Goal: Task Accomplishment & Management: Use online tool/utility

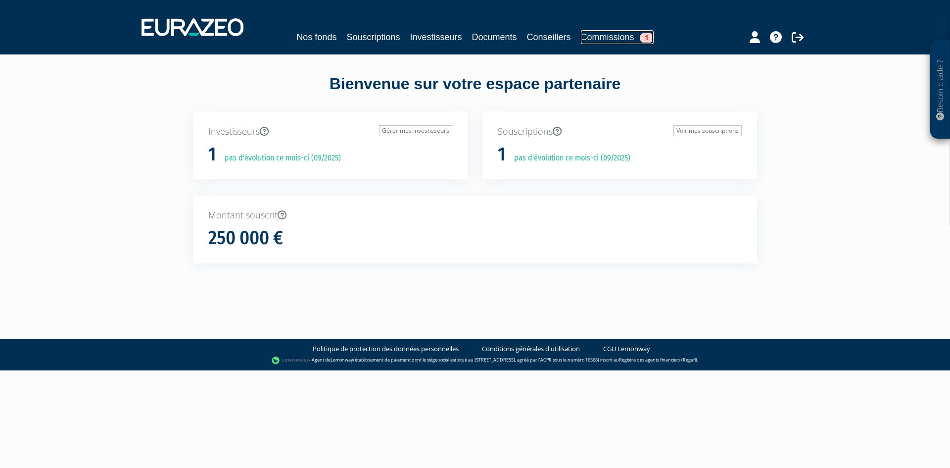
click at [636, 38] on link "Commissions 1" at bounding box center [617, 37] width 73 height 14
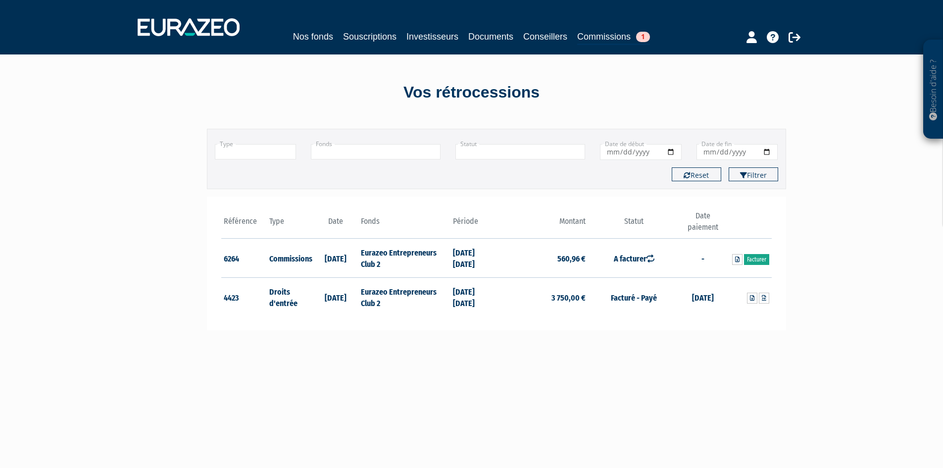
click at [764, 259] on link "Facturer" at bounding box center [756, 259] width 25 height 11
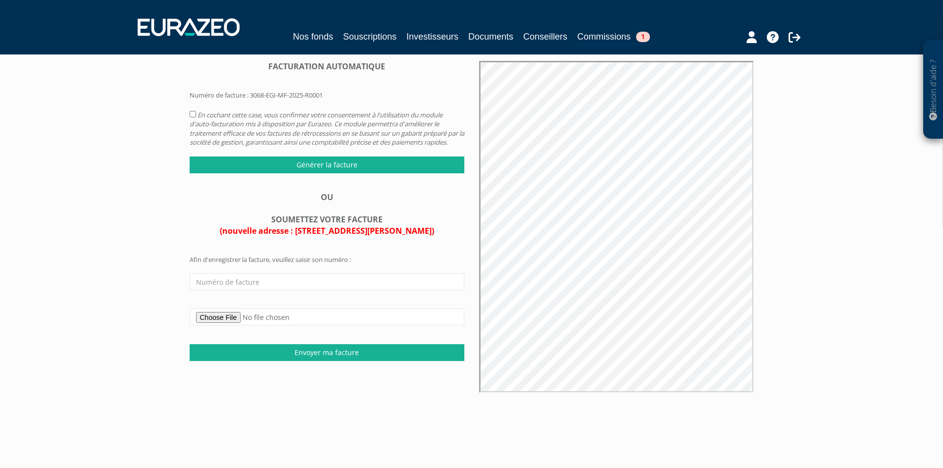
scroll to position [49, 0]
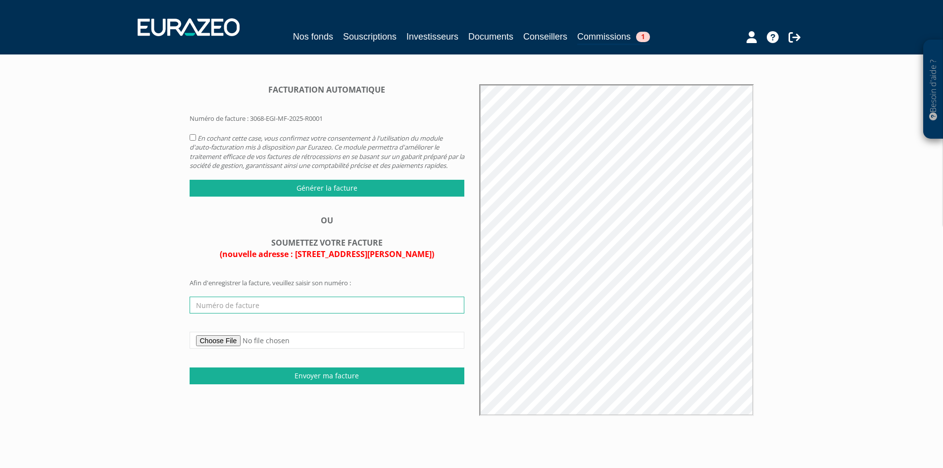
click at [244, 306] on input "text" at bounding box center [327, 304] width 275 height 17
type input "3068-EGI-MF-2025-R0001"
type input "C:\fakepath\FAC00000012 - Commission Entrepreneurs Club 2 - S125.pdf"
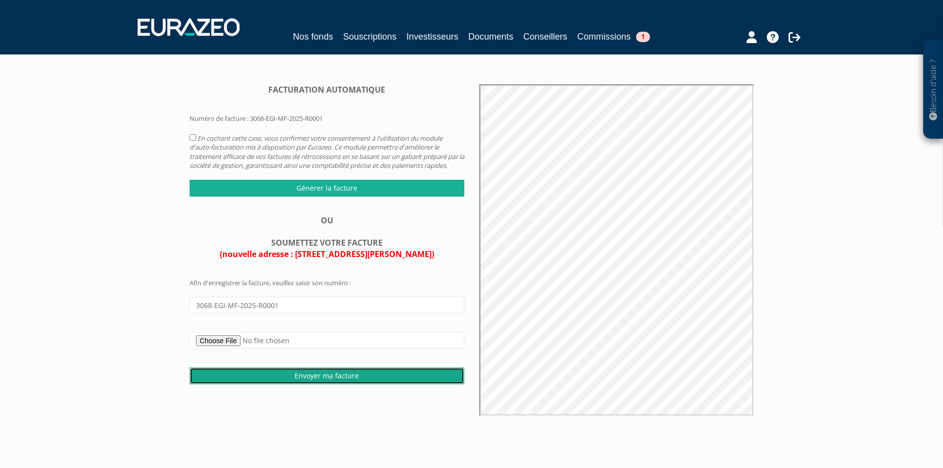
click at [301, 384] on input "Envoyer ma facture" at bounding box center [327, 375] width 275 height 17
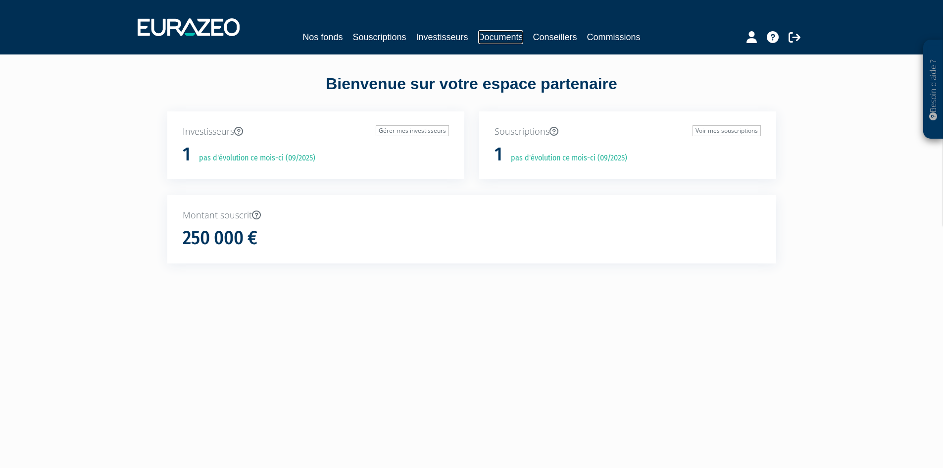
click at [494, 39] on link "Documents" at bounding box center [500, 37] width 45 height 14
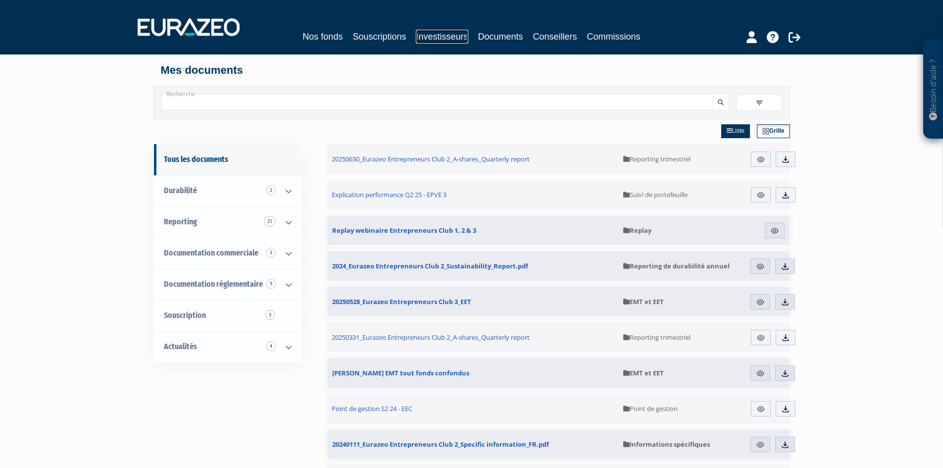
click at [441, 43] on link "Investisseurs" at bounding box center [442, 37] width 52 height 14
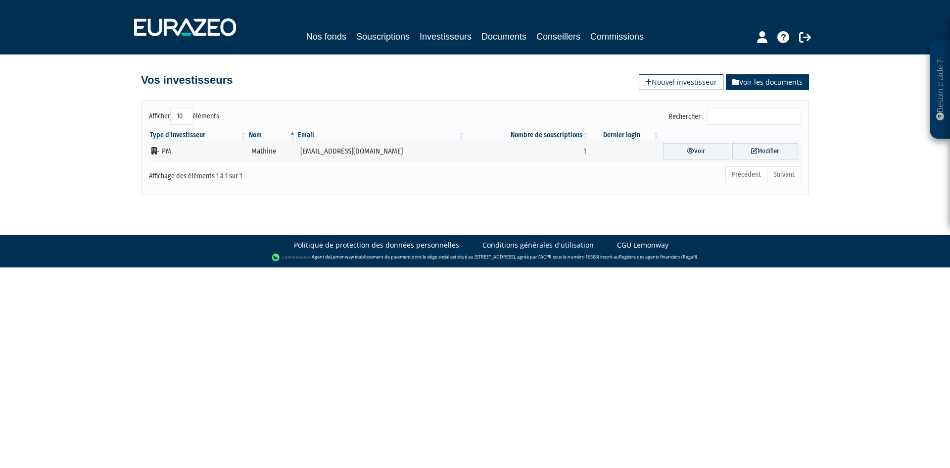
click at [752, 90] on link "Voir les documents" at bounding box center [767, 82] width 83 height 16
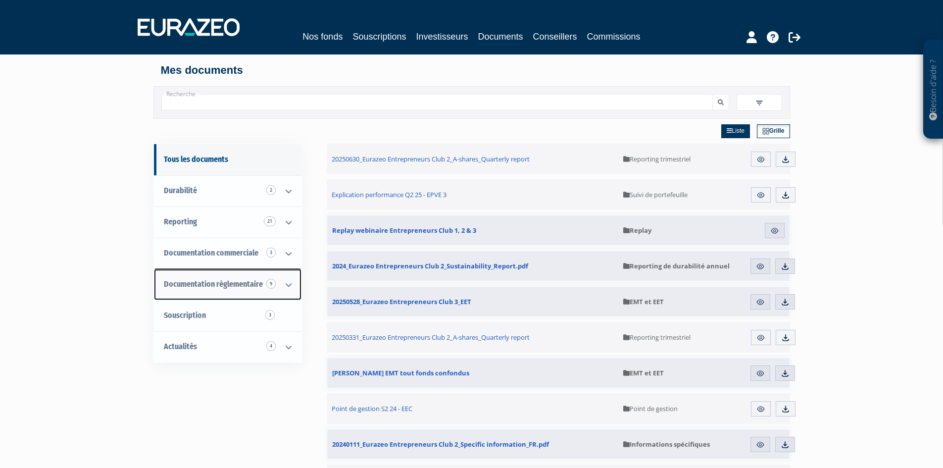
click at [291, 288] on icon at bounding box center [289, 284] width 26 height 31
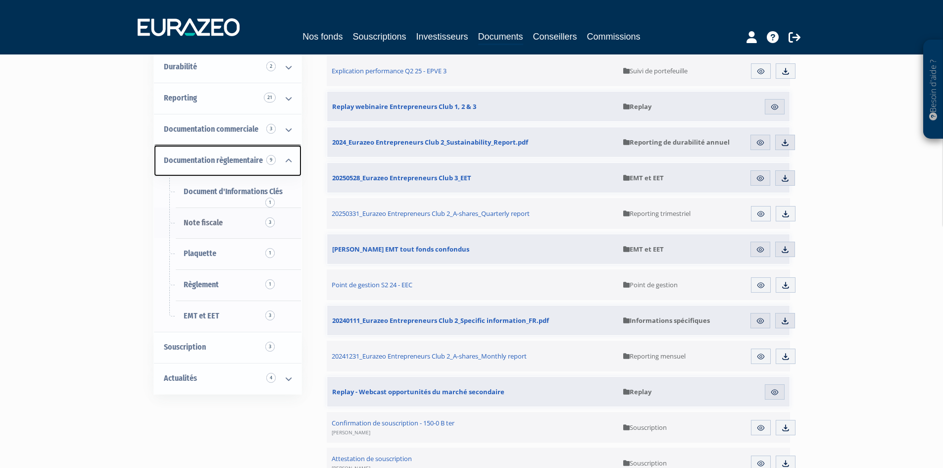
scroll to position [99, 0]
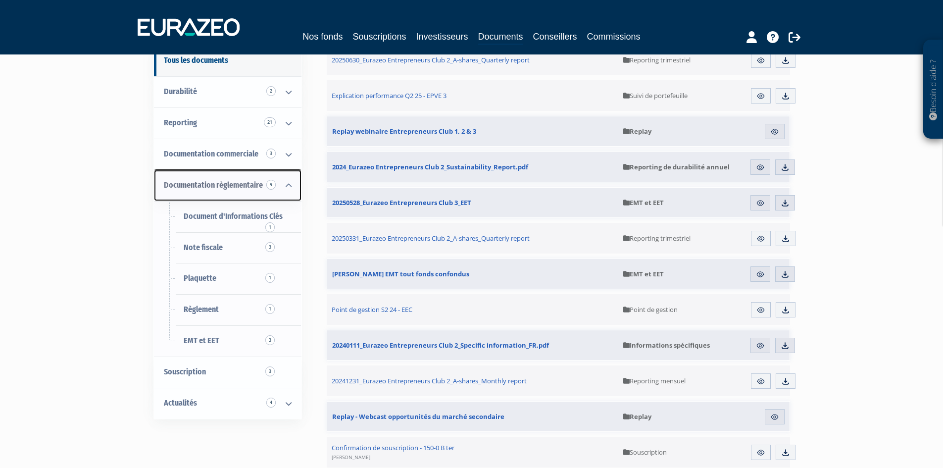
click at [289, 184] on icon at bounding box center [289, 185] width 26 height 31
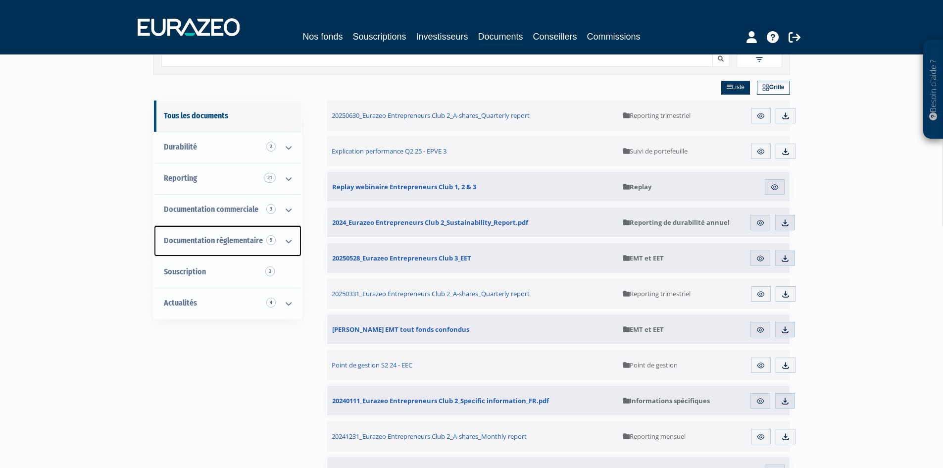
scroll to position [0, 0]
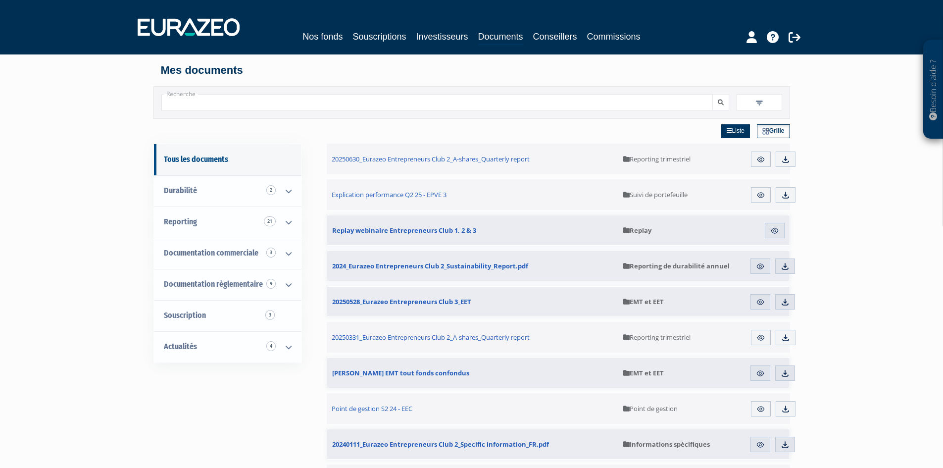
click at [316, 29] on div "Nos fonds Souscriptions Investisseurs Documents Conseillers Commissions" at bounding box center [471, 27] width 682 height 37
click at [316, 35] on link "Nos fonds" at bounding box center [322, 37] width 40 height 14
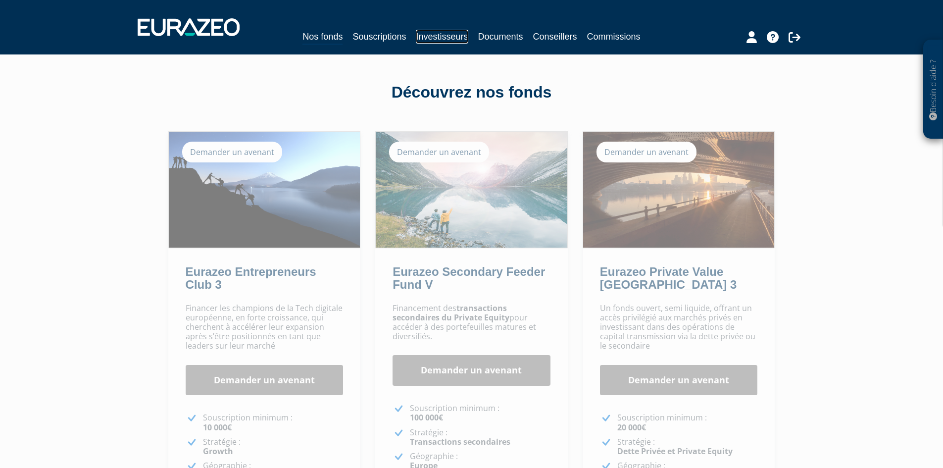
click at [431, 32] on link "Investisseurs" at bounding box center [442, 37] width 52 height 14
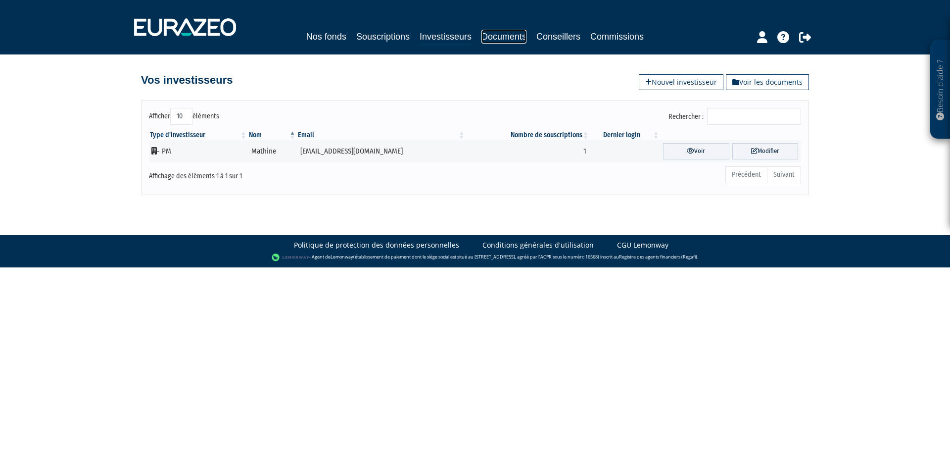
click at [504, 41] on link "Documents" at bounding box center [503, 37] width 45 height 14
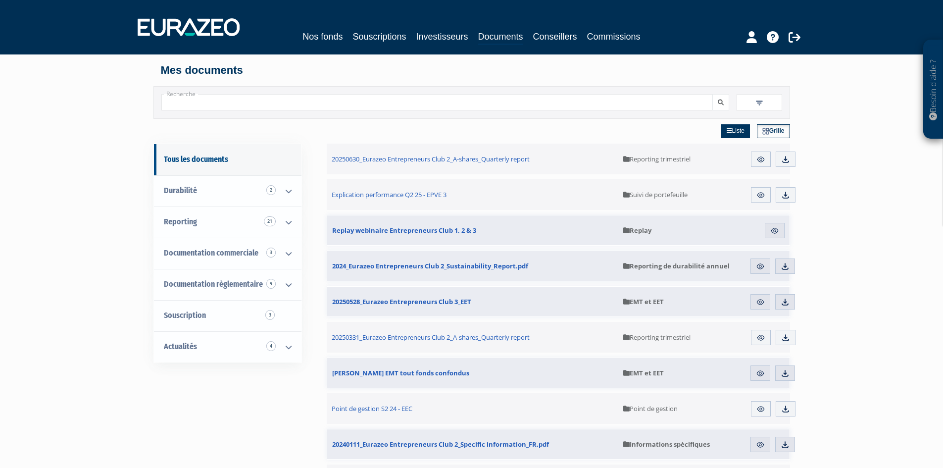
click at [758, 108] on span at bounding box center [759, 102] width 46 height 17
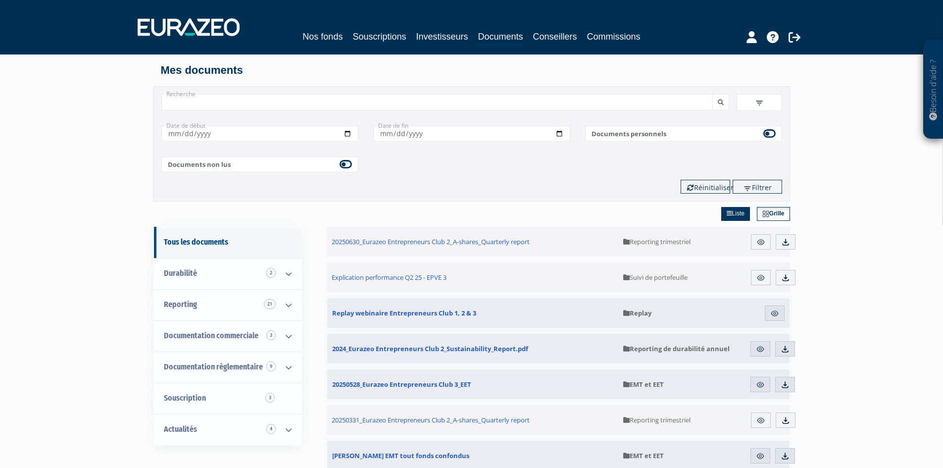
drag, startPoint x: 582, startPoint y: 101, endPoint x: 583, endPoint y: 108, distance: 7.1
click at [582, 103] on input "Recherche" at bounding box center [436, 102] width 551 height 16
type input "avis d'opéré"
click at [712, 94] on button "submit" at bounding box center [720, 102] width 17 height 16
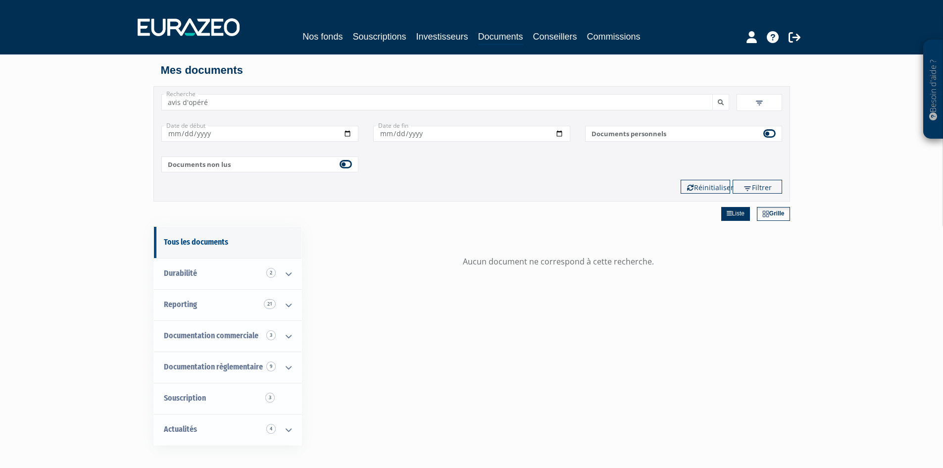
click at [307, 398] on div "Tous les documents Durabilité 2 Informations spécifiques 1 Reporting de durabil…" at bounding box center [471, 435] width 621 height 468
click at [275, 437] on link "Actualités 4" at bounding box center [227, 429] width 147 height 31
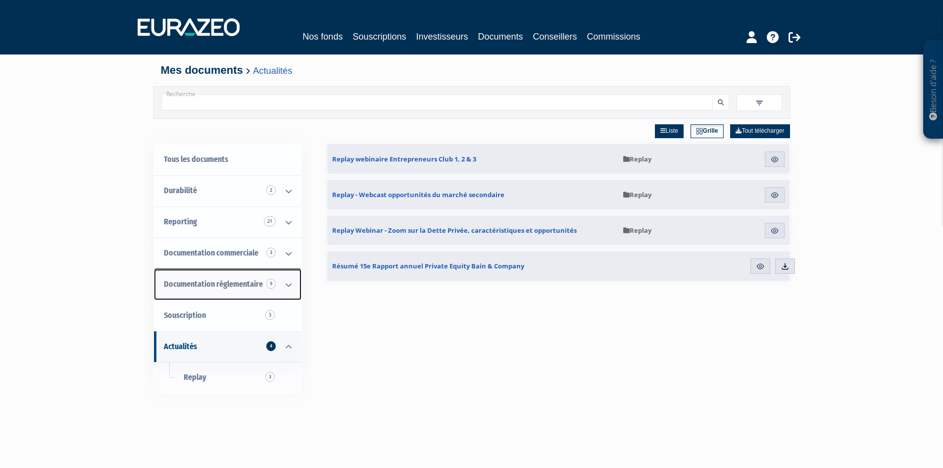
click at [289, 295] on icon at bounding box center [289, 284] width 26 height 31
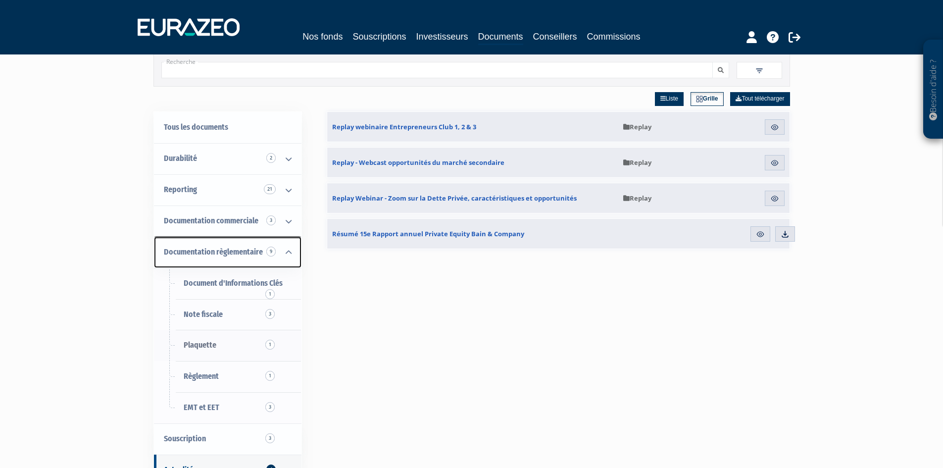
scroll to position [49, 0]
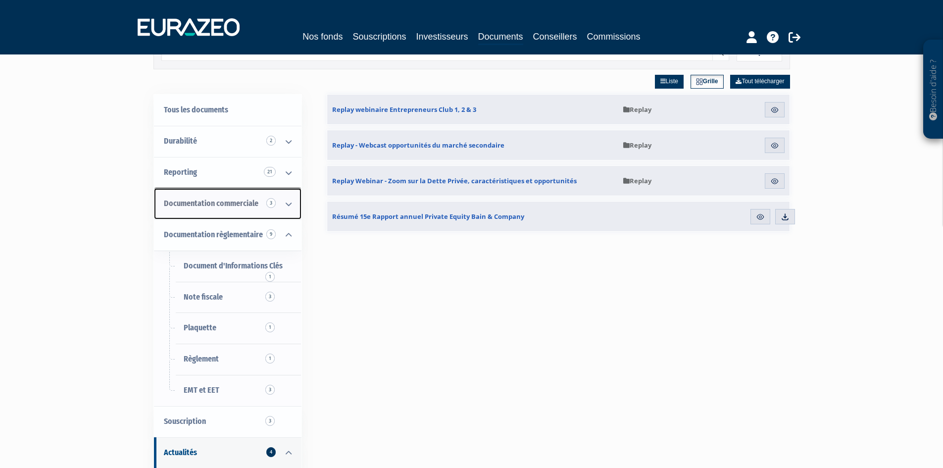
click at [283, 200] on icon at bounding box center [289, 204] width 26 height 31
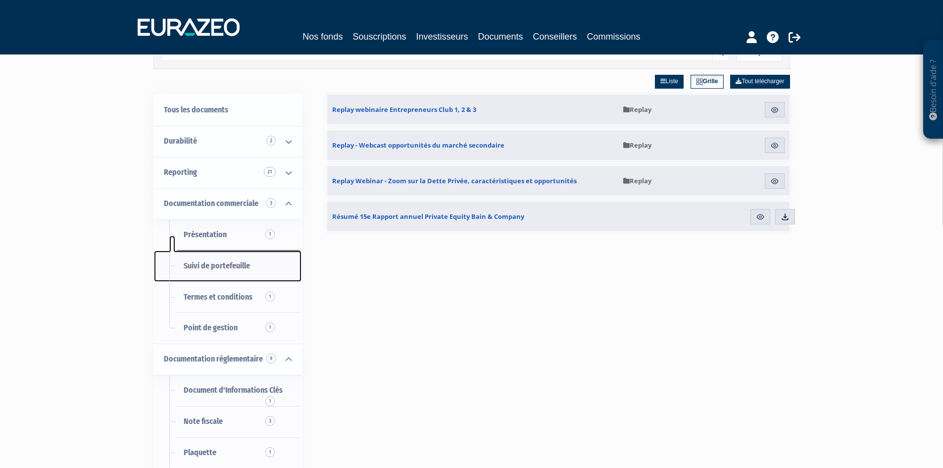
click at [211, 269] on span "Suivi de portefeuille" at bounding box center [217, 265] width 66 height 9
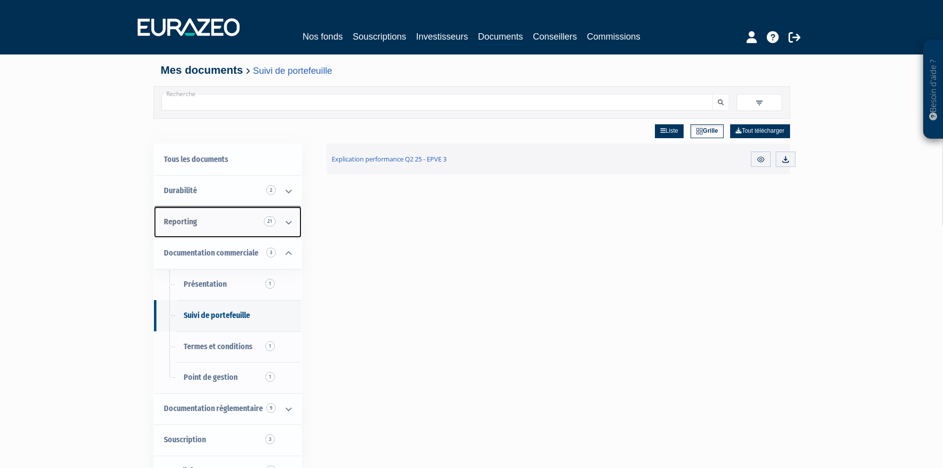
click at [208, 220] on link "Reporting 21" at bounding box center [227, 221] width 147 height 31
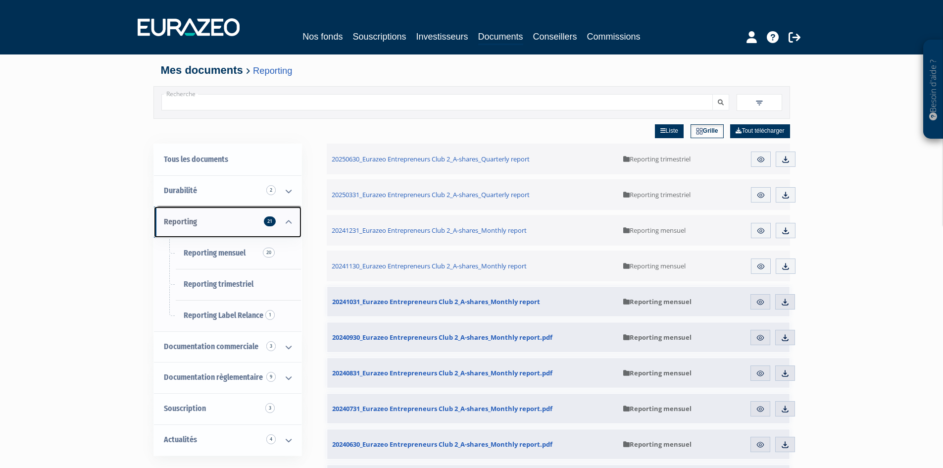
click at [290, 221] on icon at bounding box center [289, 222] width 26 height 31
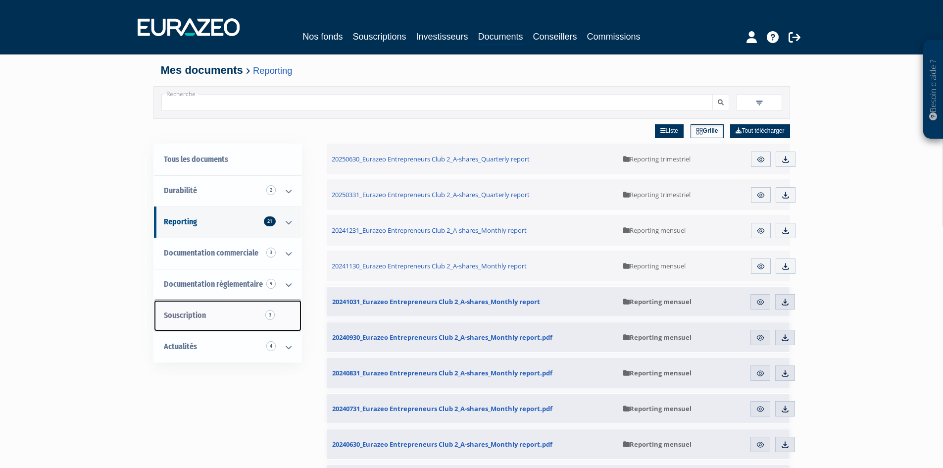
click at [196, 313] on span "Souscription 3" at bounding box center [185, 314] width 42 height 9
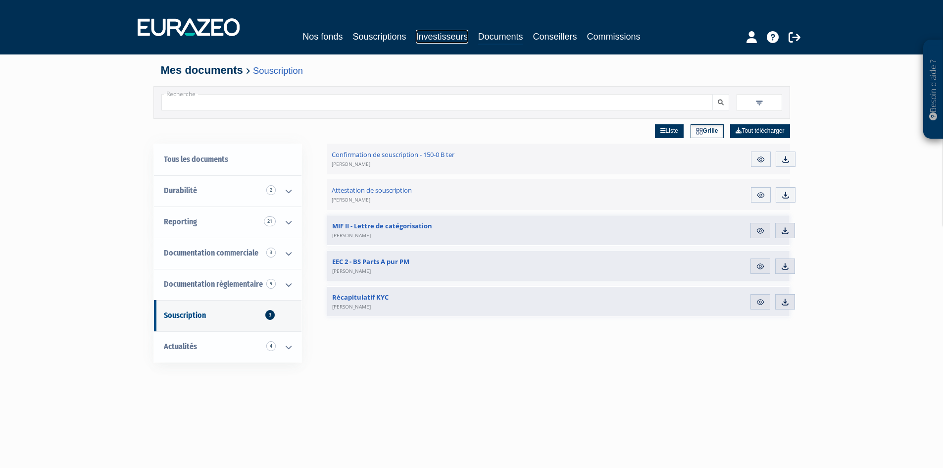
click at [440, 34] on link "Investisseurs" at bounding box center [442, 37] width 52 height 14
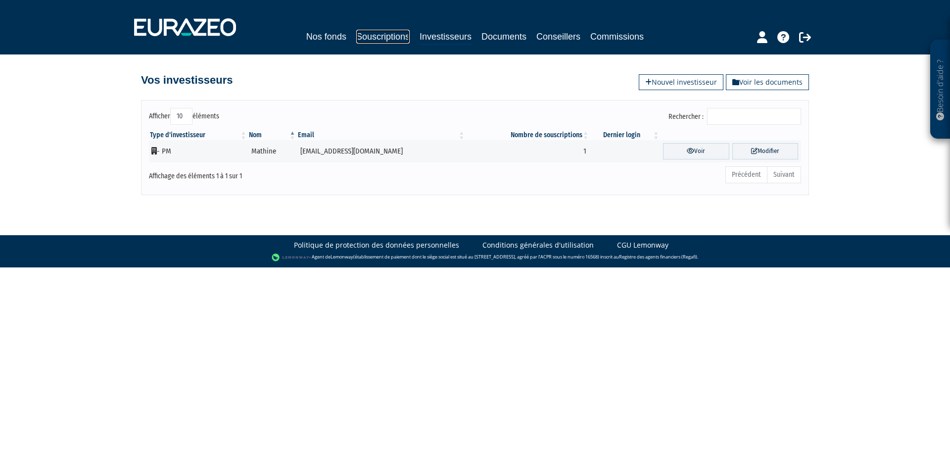
click at [370, 34] on link "Souscriptions" at bounding box center [382, 37] width 53 height 14
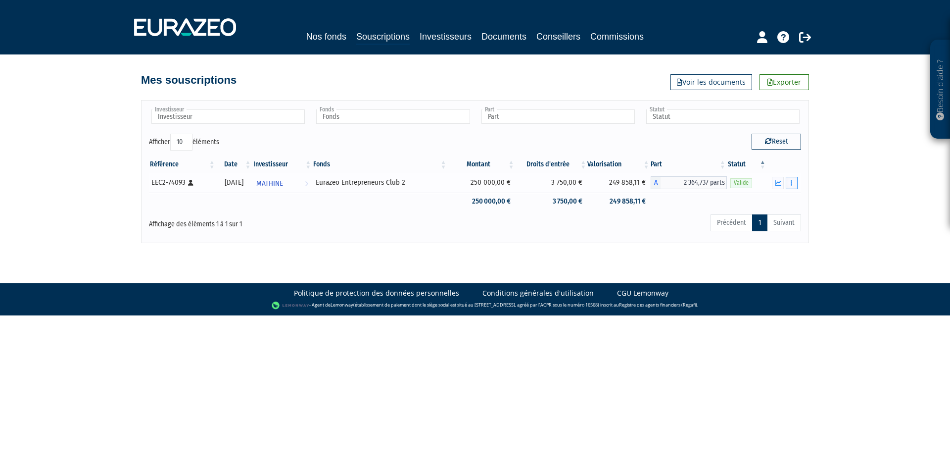
click at [793, 183] on button "button" at bounding box center [792, 183] width 12 height 12
click at [790, 182] on button "button" at bounding box center [792, 183] width 12 height 12
click at [780, 201] on link "Documents" at bounding box center [769, 200] width 49 height 16
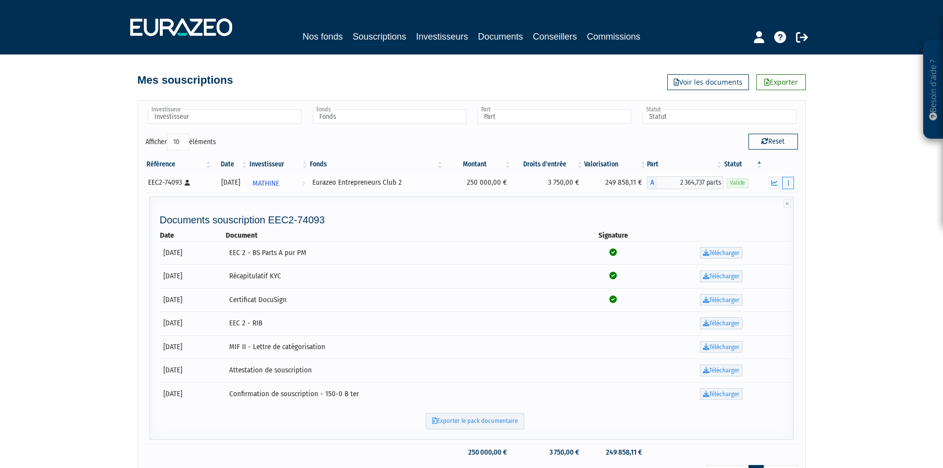
click at [791, 179] on button "button" at bounding box center [788, 183] width 12 height 12
click at [831, 147] on div "Besoin d'aide ? × J'ai besoin d'aide Si vous avez une question à propos du fonc…" at bounding box center [471, 246] width 943 height 493
click at [221, 184] on div "[DATE]" at bounding box center [230, 182] width 29 height 10
click at [774, 182] on icon "button" at bounding box center [774, 183] width 6 height 6
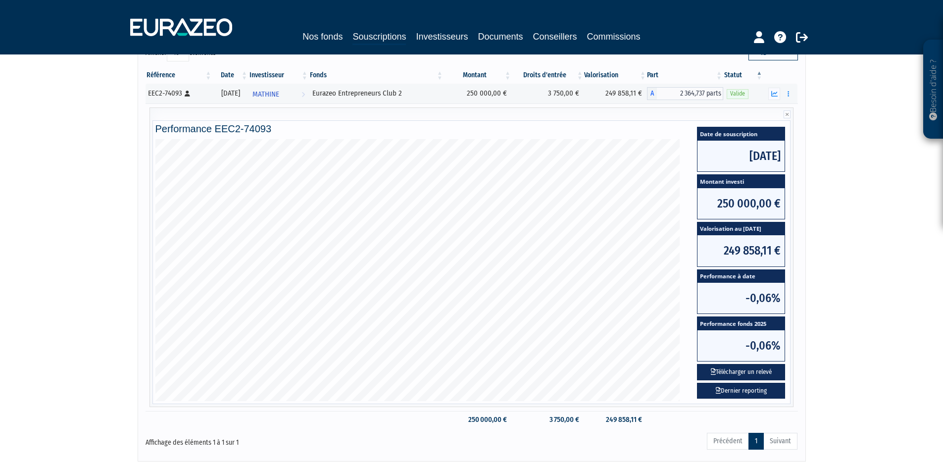
scroll to position [99, 0]
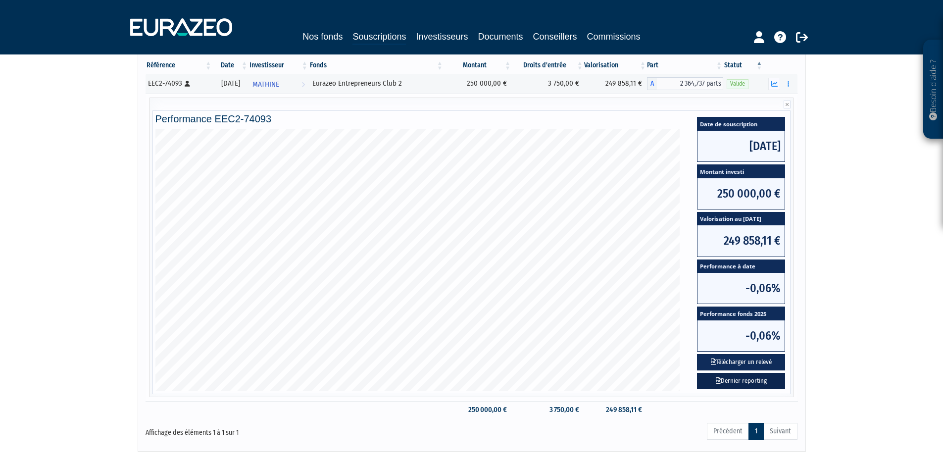
click at [745, 379] on link "Dernier reporting" at bounding box center [741, 381] width 88 height 16
click at [744, 360] on button "Télécharger un relevé" at bounding box center [741, 362] width 88 height 16
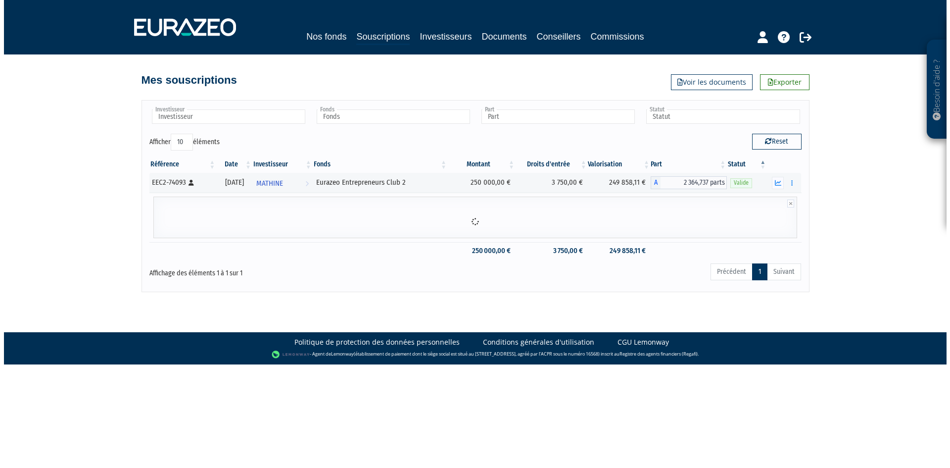
scroll to position [0, 0]
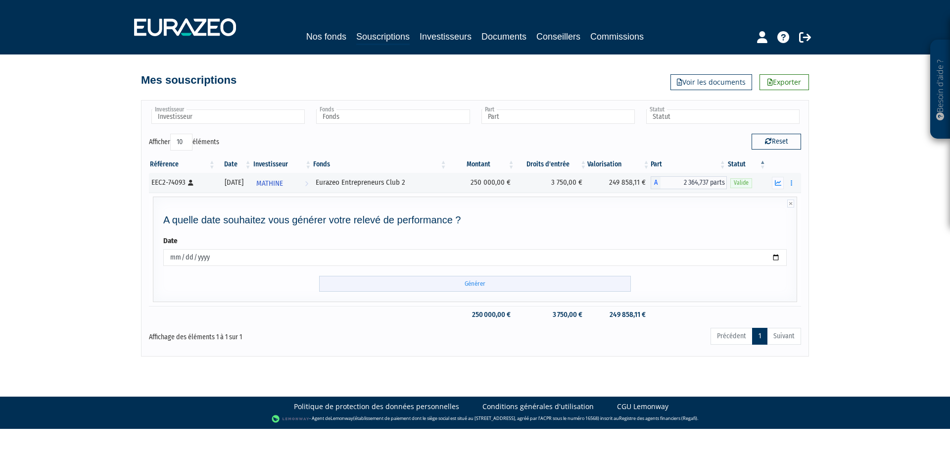
click at [449, 281] on input "Générer" at bounding box center [475, 284] width 312 height 16
